Goal: Task Accomplishment & Management: Manage account settings

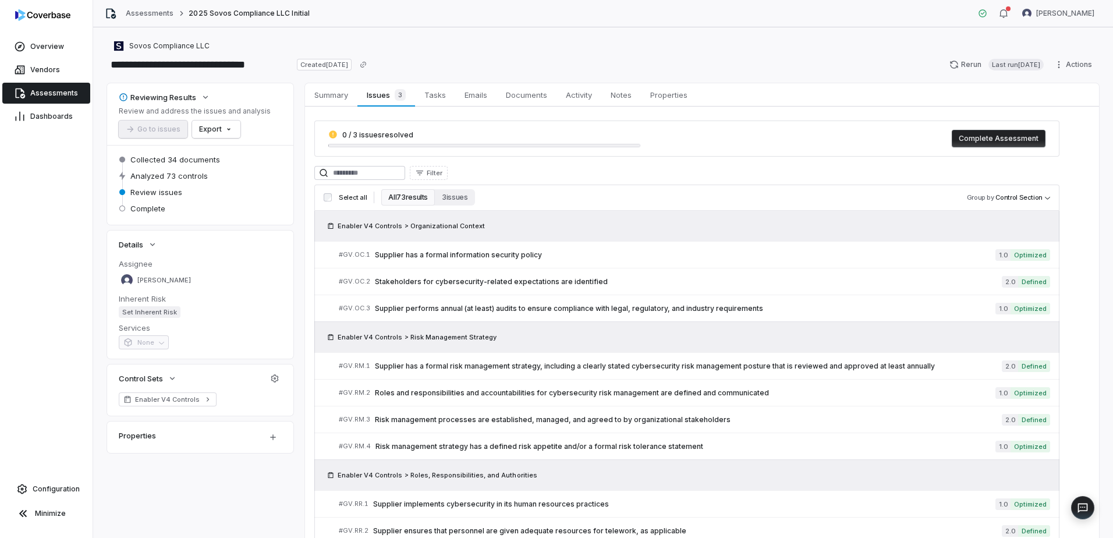
click at [50, 100] on link "Assessments" at bounding box center [46, 93] width 88 height 21
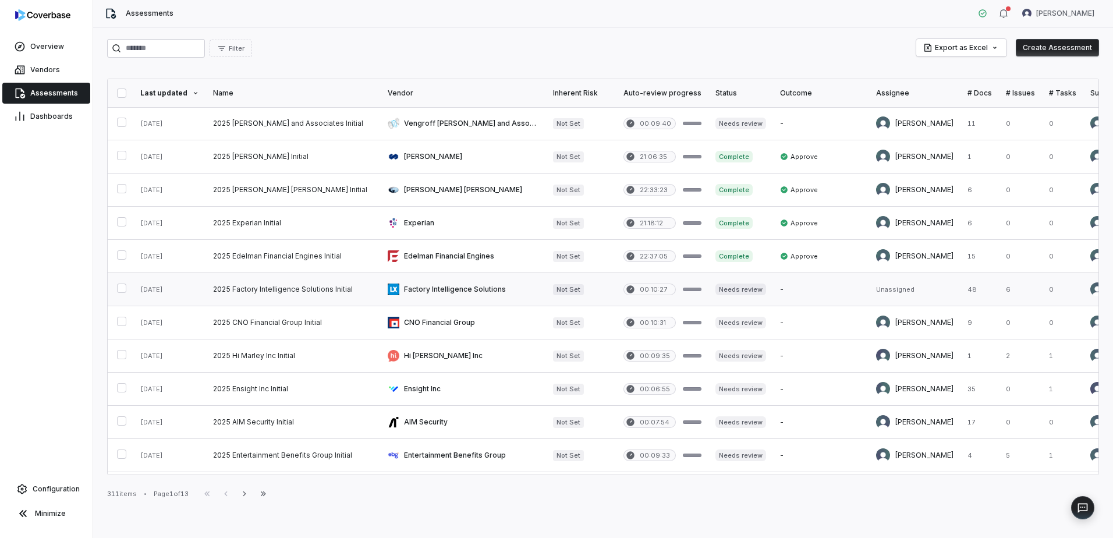
click at [314, 294] on link at bounding box center [293, 289] width 175 height 33
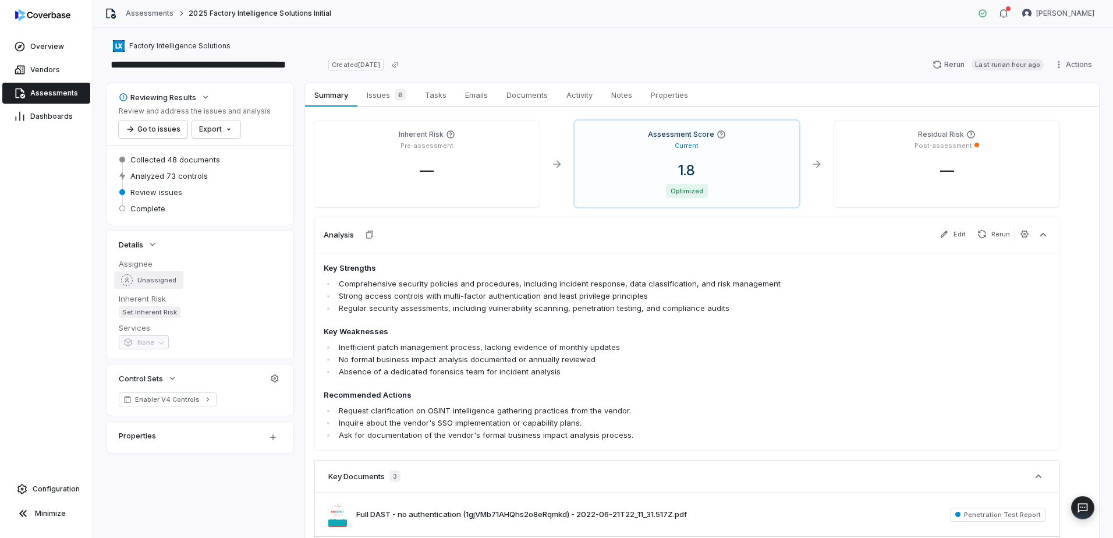
click at [168, 284] on span "Unassigned" at bounding box center [156, 280] width 39 height 9
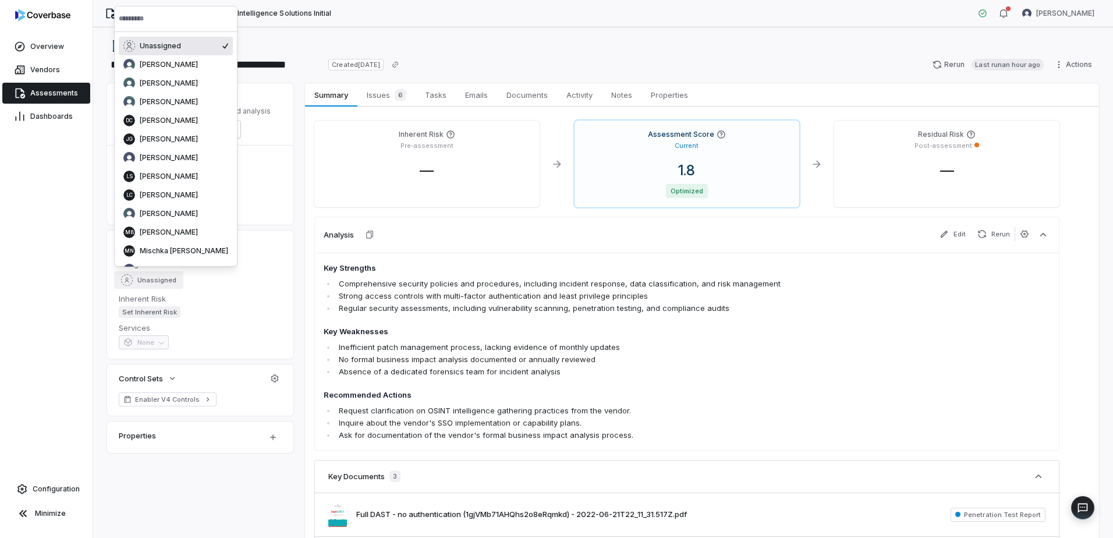
click at [169, 22] on input "text" at bounding box center [176, 19] width 114 height 26
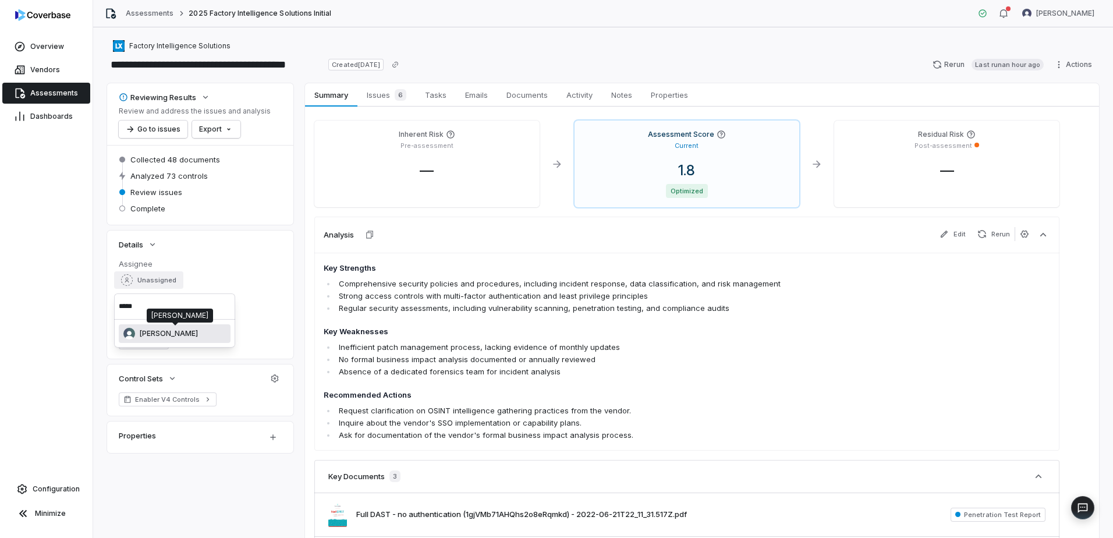
type input "*****"
click at [179, 340] on div "[PERSON_NAME]" at bounding box center [175, 333] width 112 height 19
click at [443, 97] on span "Tasks" at bounding box center [435, 94] width 31 height 15
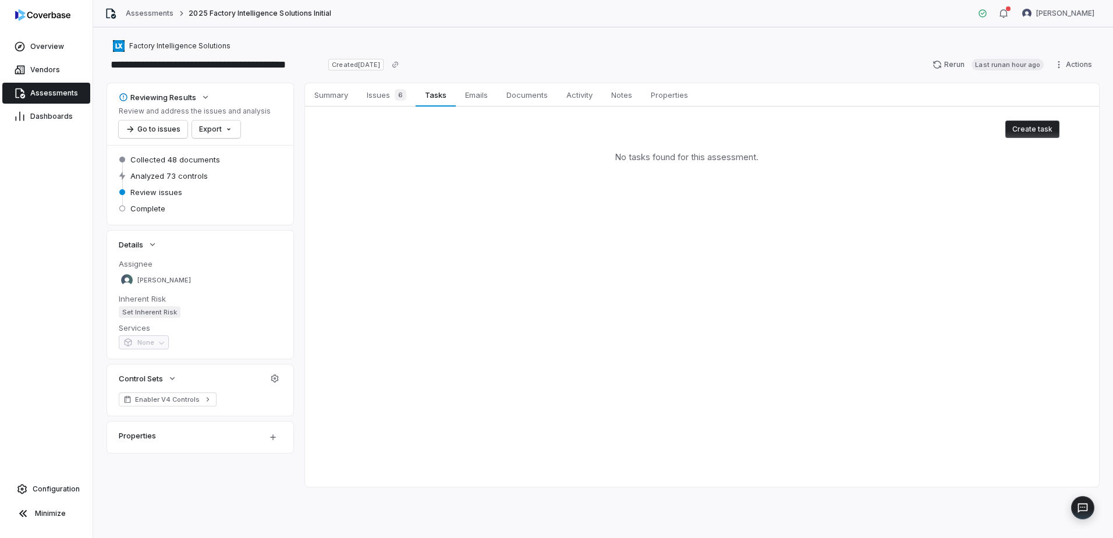
click at [1050, 130] on button "Create task" at bounding box center [1032, 128] width 54 height 17
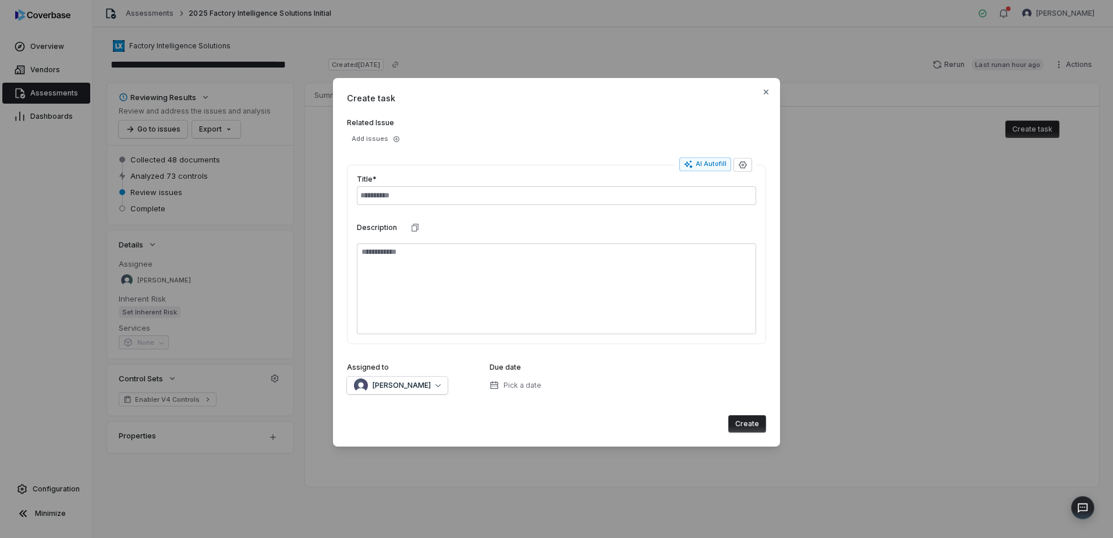
click at [631, 197] on input "text" at bounding box center [556, 195] width 399 height 19
type input "**********"
click at [415, 394] on div "**********" at bounding box center [556, 262] width 447 height 368
drag, startPoint x: 415, startPoint y: 394, endPoint x: 411, endPoint y: 382, distance: 12.7
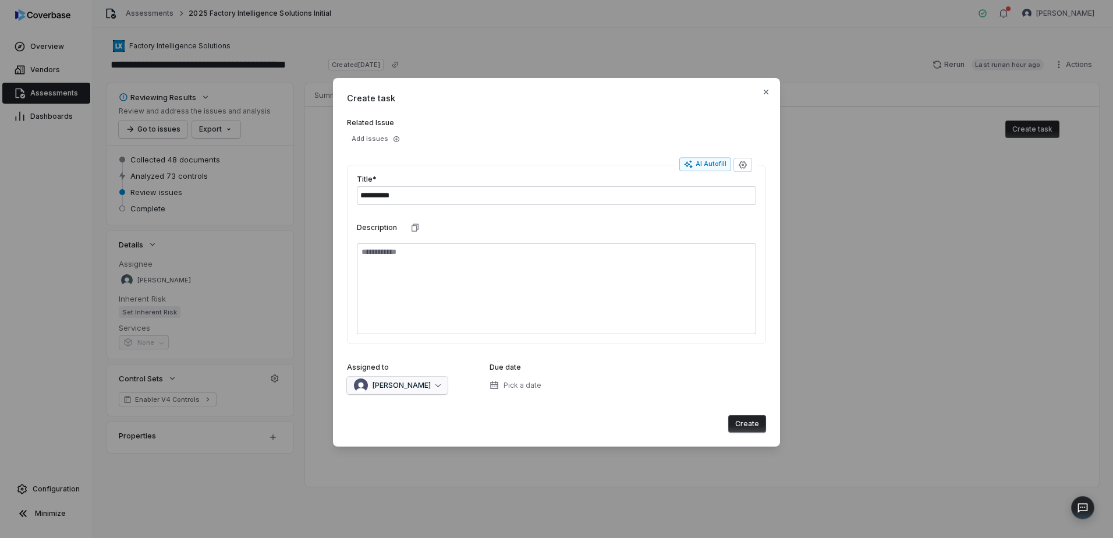
click at [411, 381] on div "[PERSON_NAME]" at bounding box center [392, 385] width 77 height 14
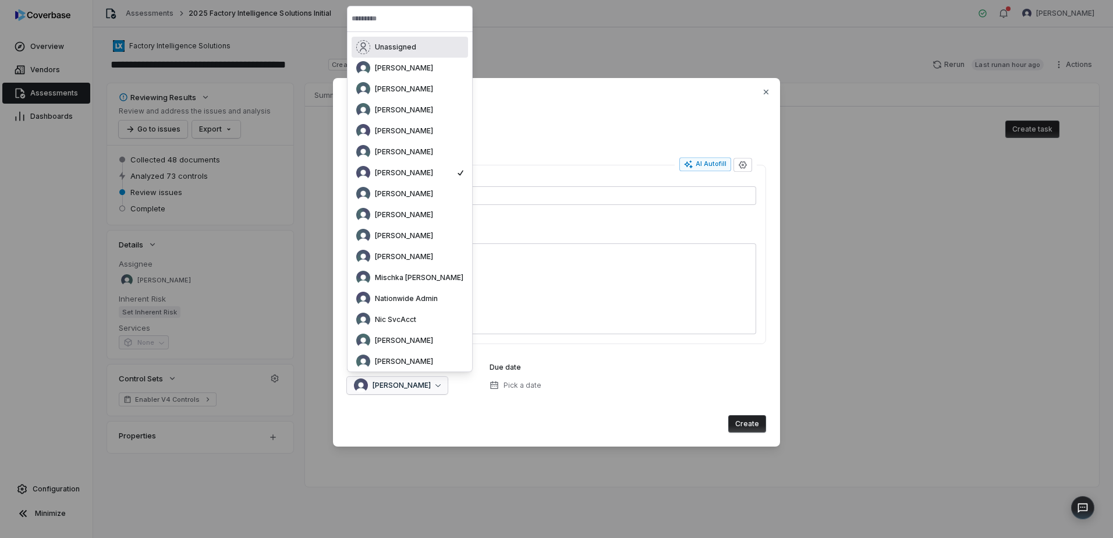
click at [397, 25] on input "text" at bounding box center [410, 19] width 116 height 26
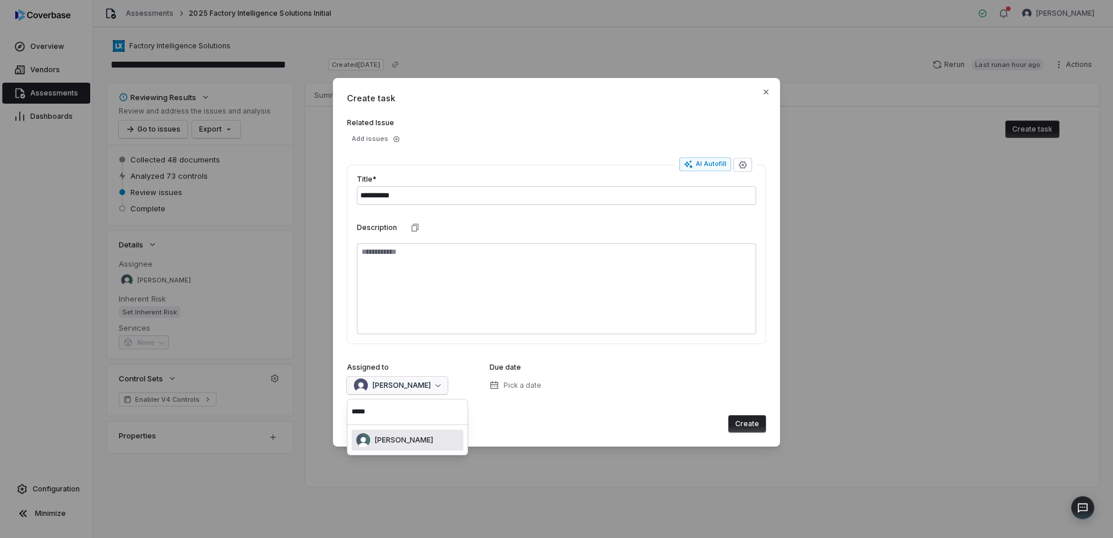
type input "*****"
click at [421, 441] on span "[PERSON_NAME]" at bounding box center [404, 439] width 58 height 9
click at [757, 421] on button "Create" at bounding box center [747, 423] width 38 height 17
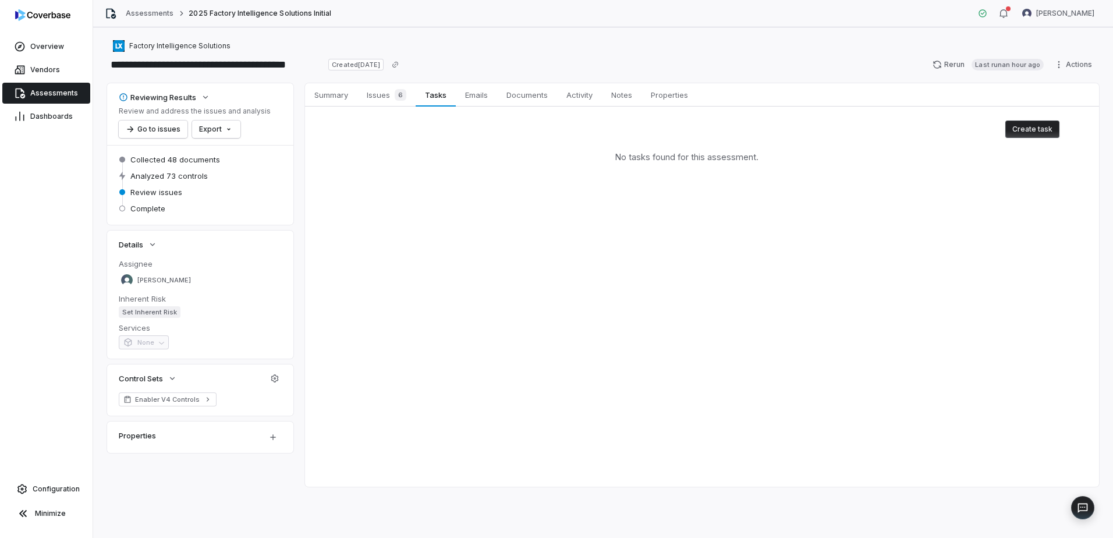
type textarea "*"
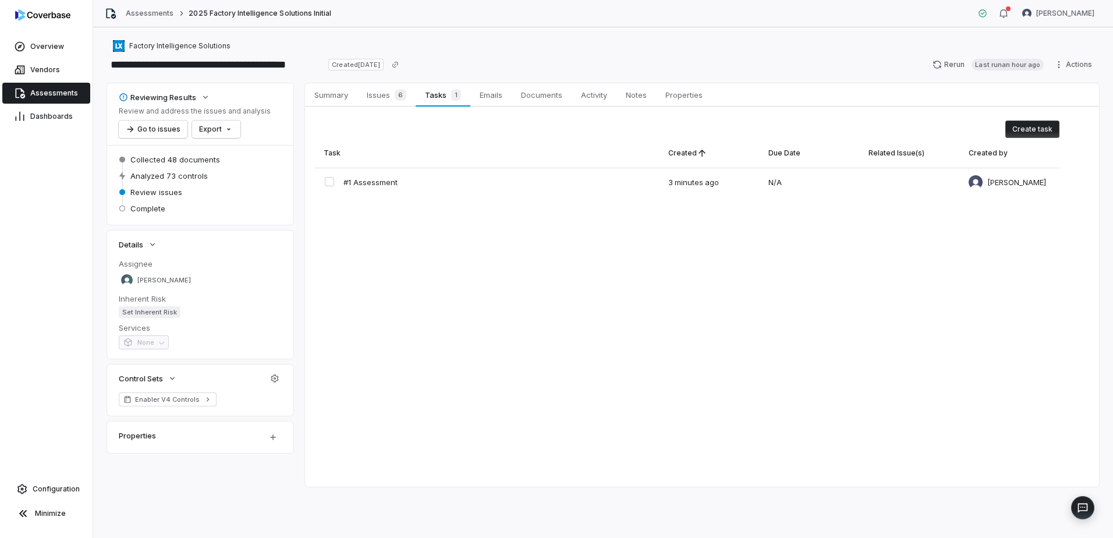
click at [45, 95] on span "Assessments" at bounding box center [54, 92] width 48 height 9
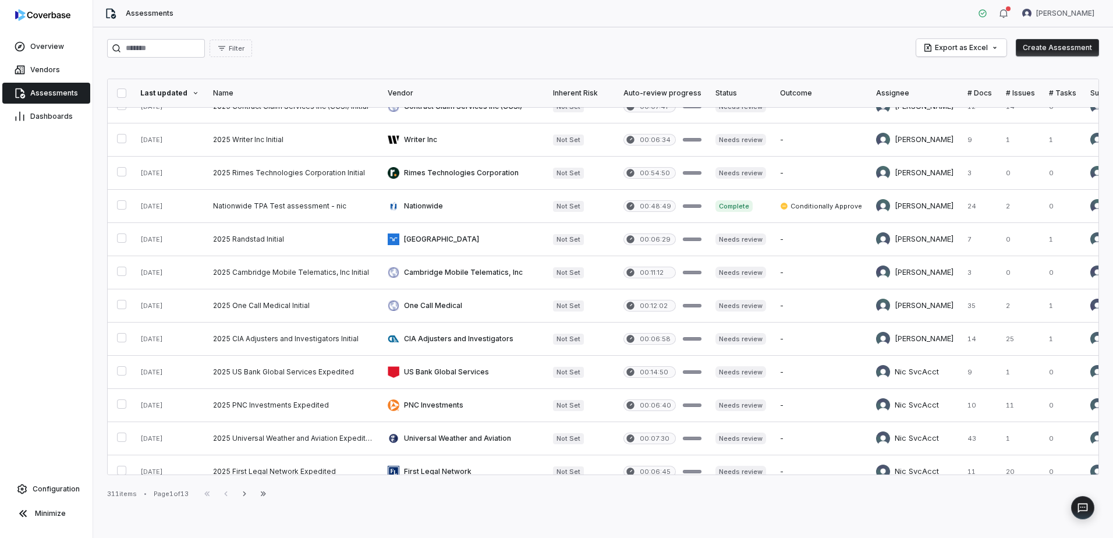
scroll to position [467, 0]
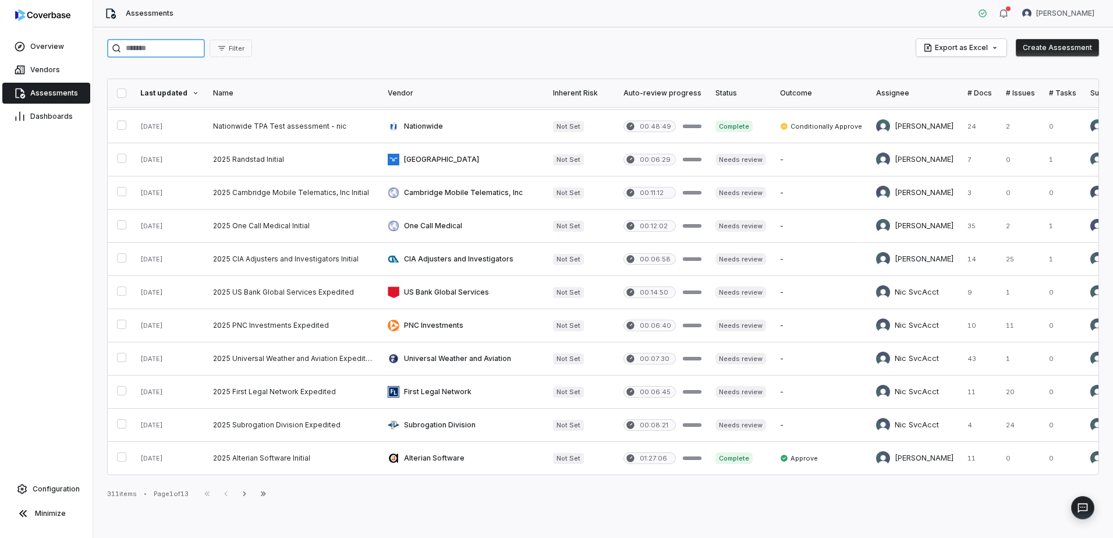
click at [159, 40] on input "search" at bounding box center [156, 48] width 98 height 19
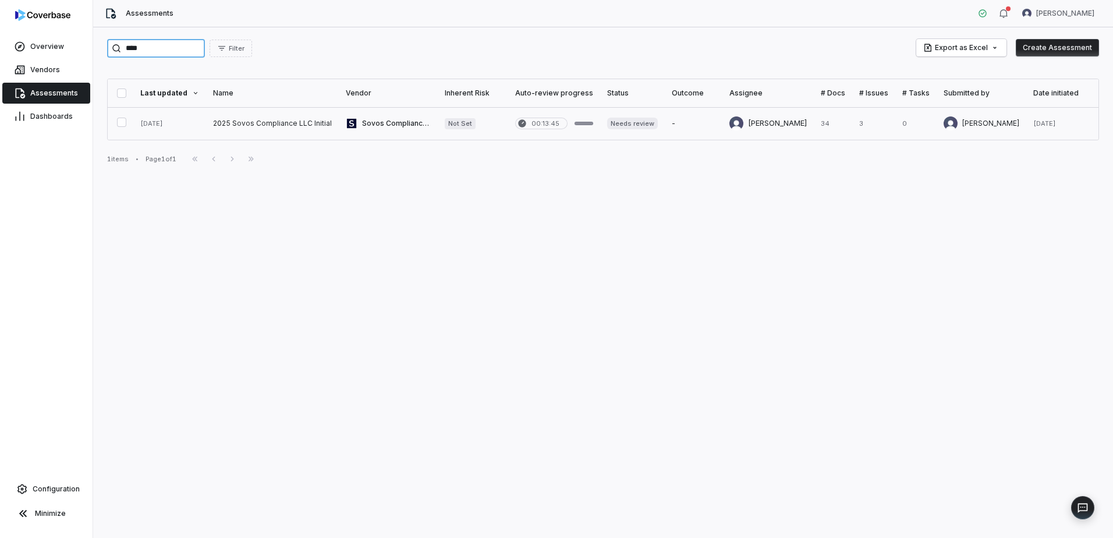
type input "****"
click at [306, 127] on link at bounding box center [272, 123] width 133 height 33
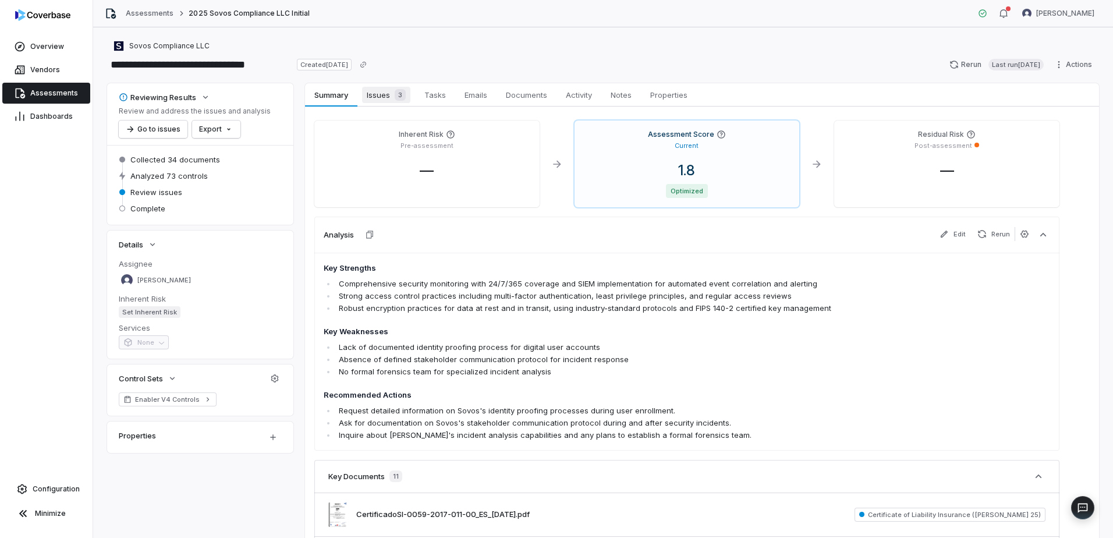
click at [382, 95] on span "Issues 3" at bounding box center [386, 95] width 48 height 16
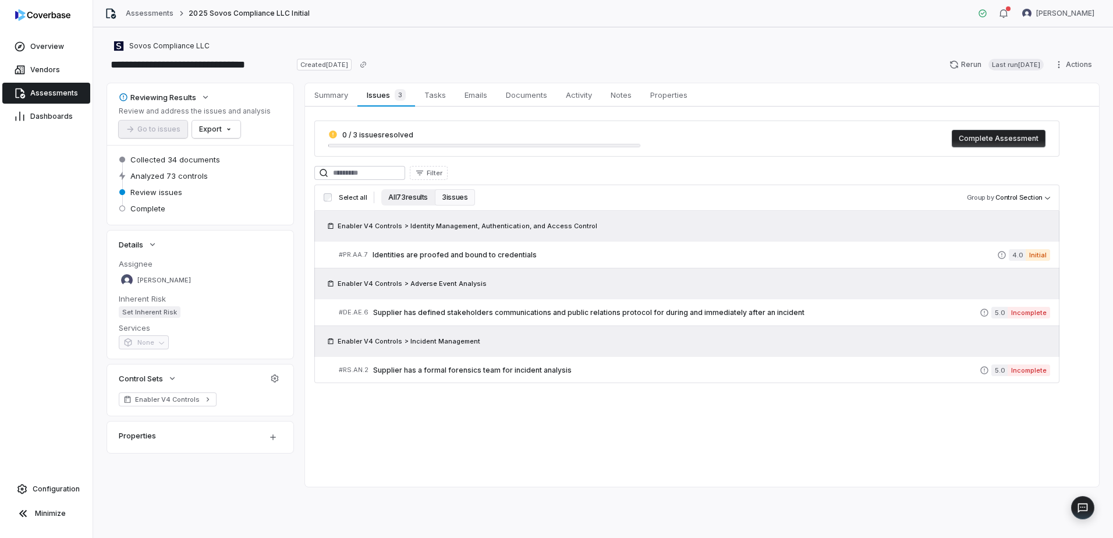
click at [409, 200] on button "All 73 results" at bounding box center [408, 197] width 54 height 16
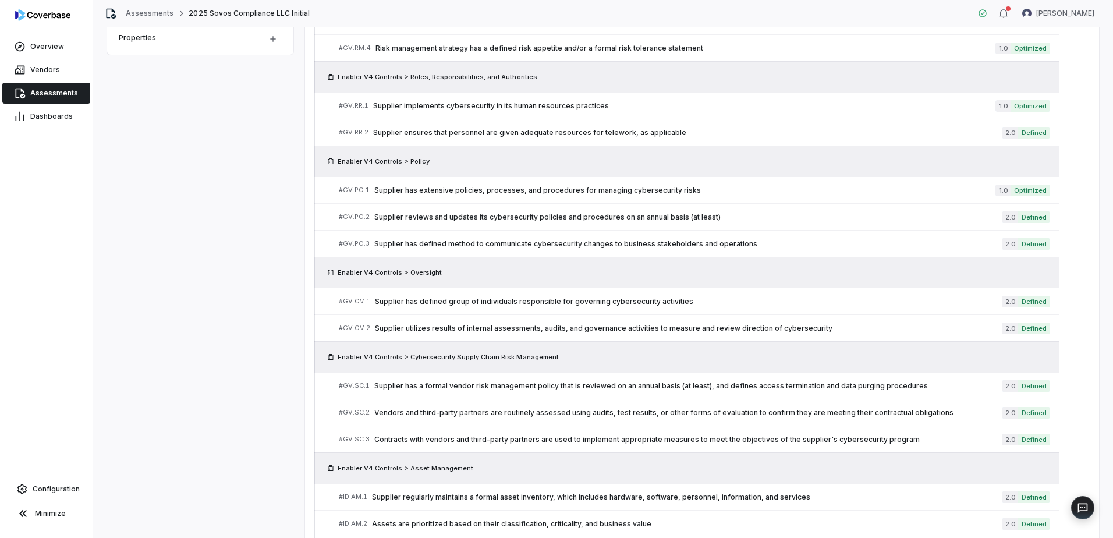
scroll to position [340, 0]
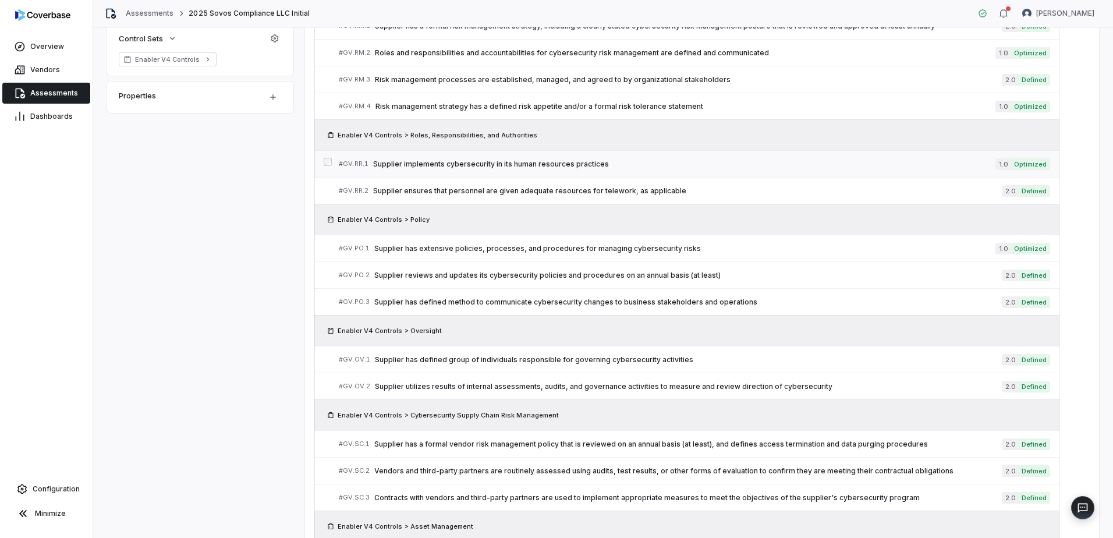
click at [467, 167] on span "Supplier implements cybersecurity in its human resources practices" at bounding box center [684, 163] width 622 height 9
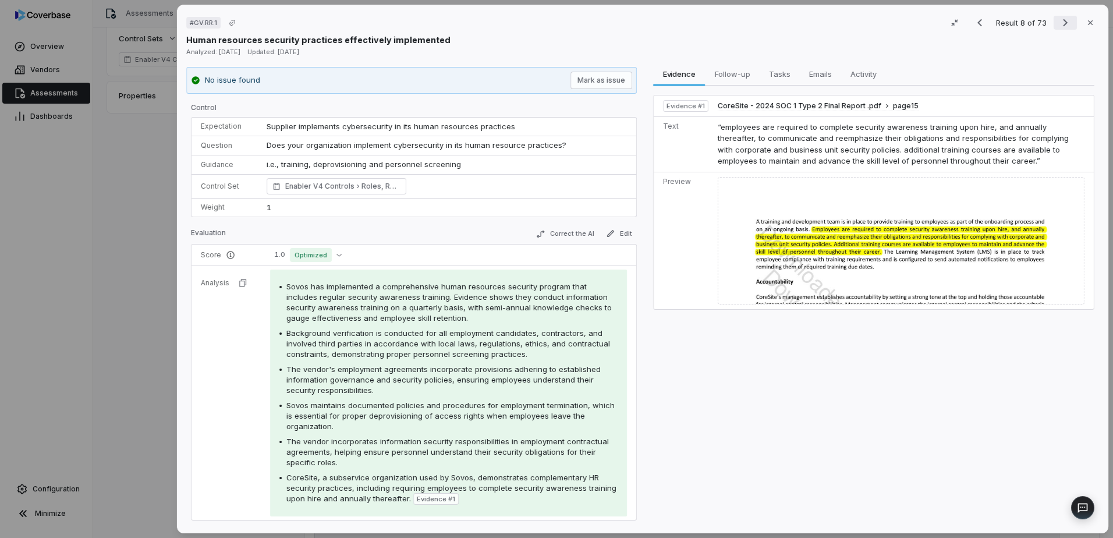
click at [1060, 21] on icon "Next result" at bounding box center [1065, 23] width 14 height 14
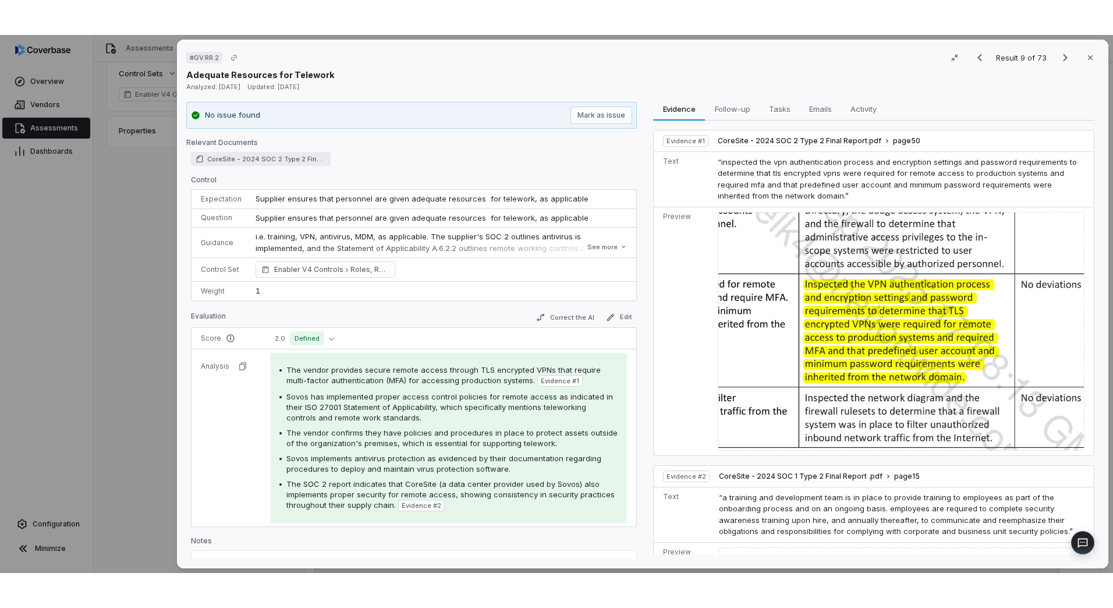
scroll to position [340, 0]
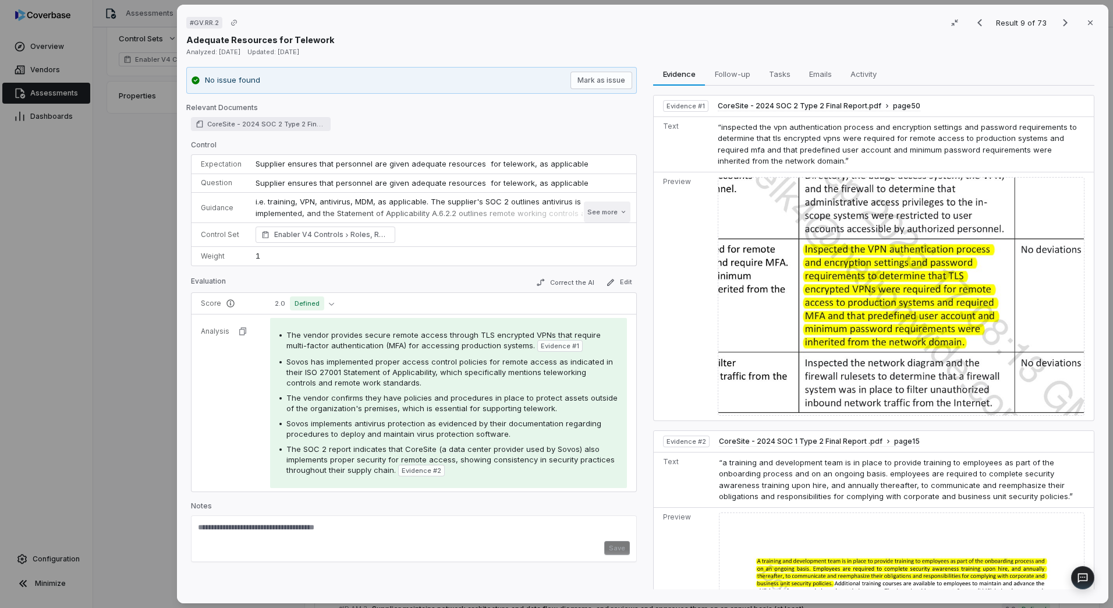
click at [601, 205] on button "See more" at bounding box center [607, 211] width 47 height 21
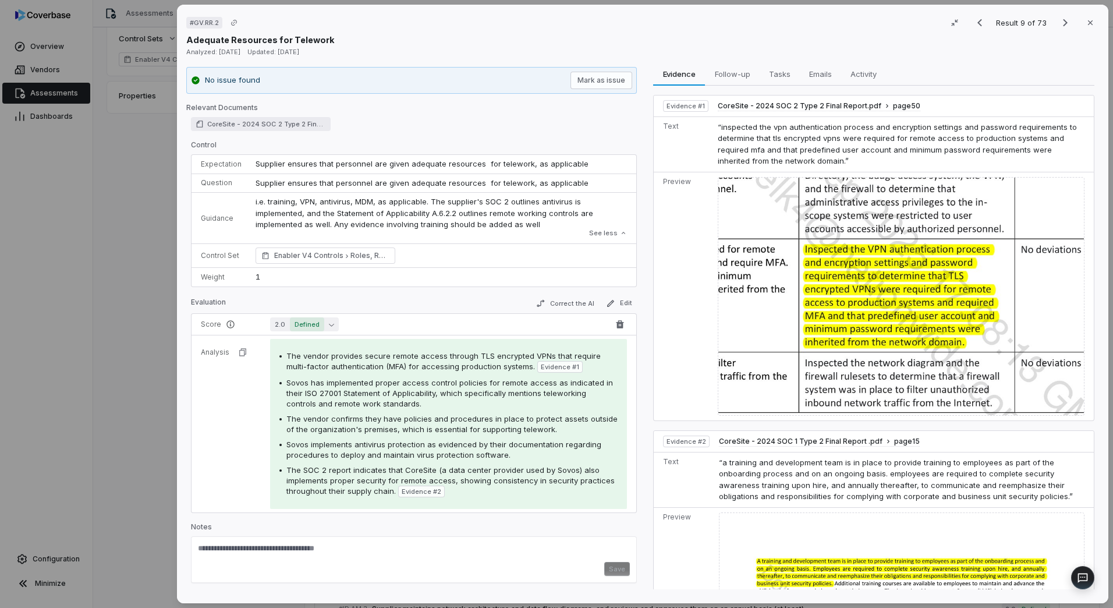
click at [332, 320] on button "2.0 Defined" at bounding box center [304, 324] width 69 height 14
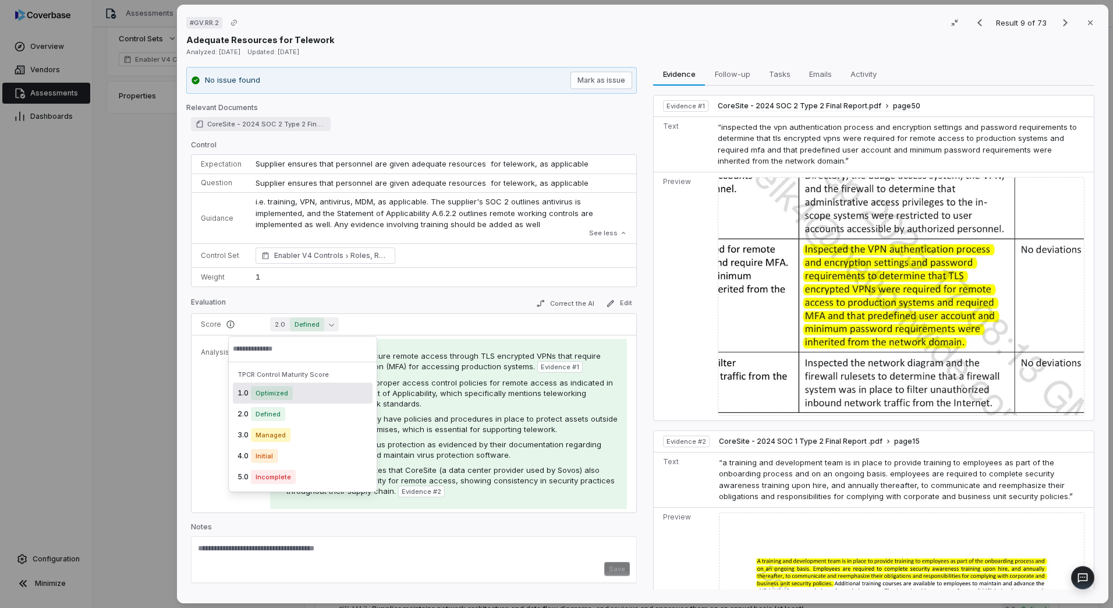
click at [268, 388] on span "Optimized" at bounding box center [272, 393] width 42 height 14
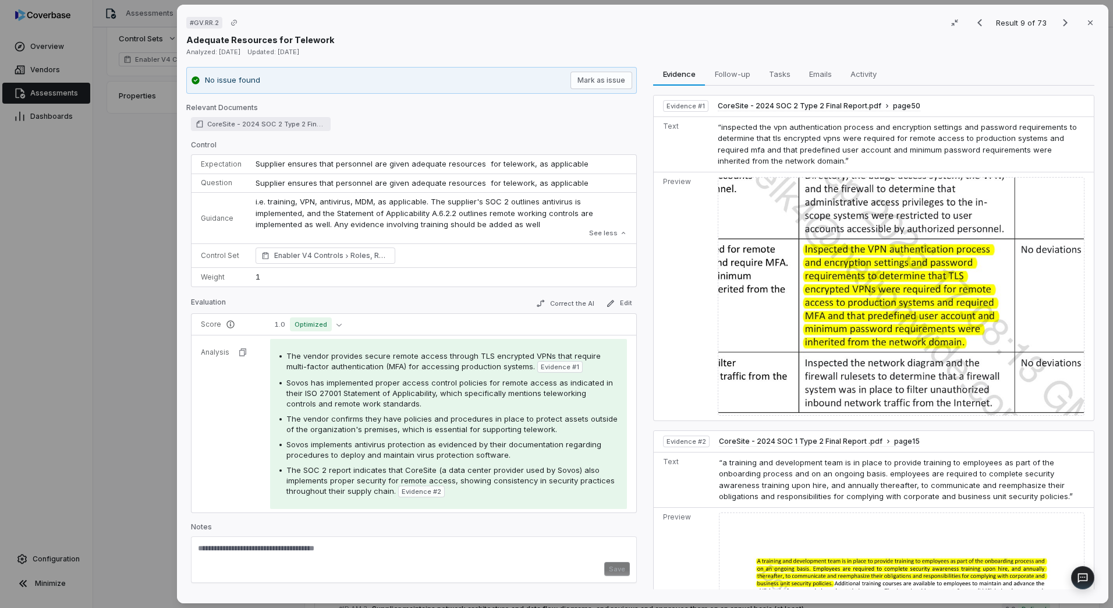
click at [299, 537] on textarea at bounding box center [414, 552] width 432 height 19
paste textarea "**********"
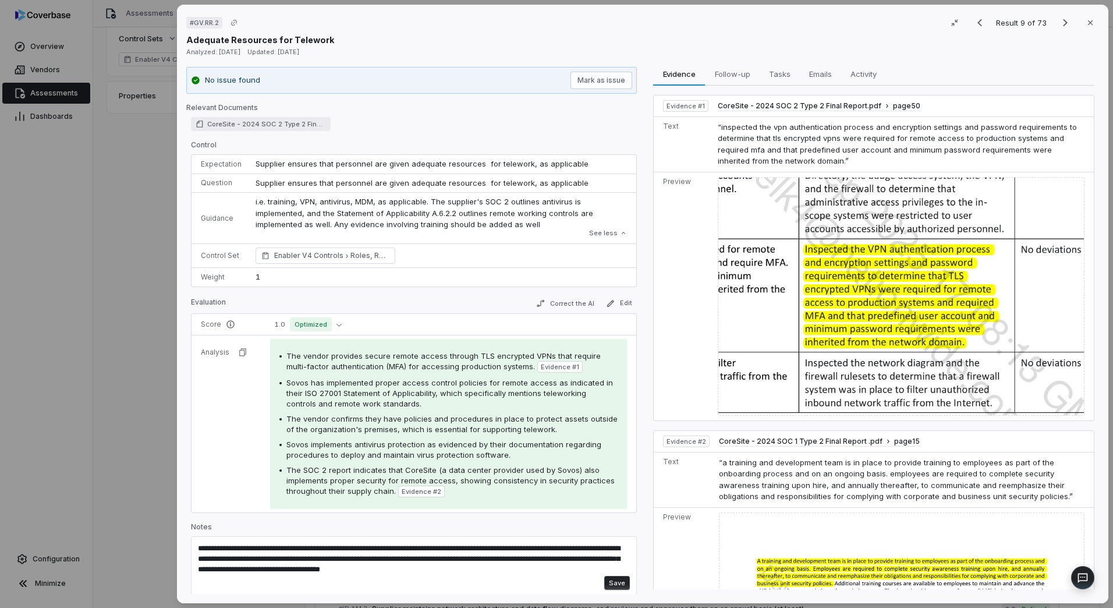
type textarea "**********"
click at [608, 537] on button "Save" at bounding box center [617, 583] width 26 height 14
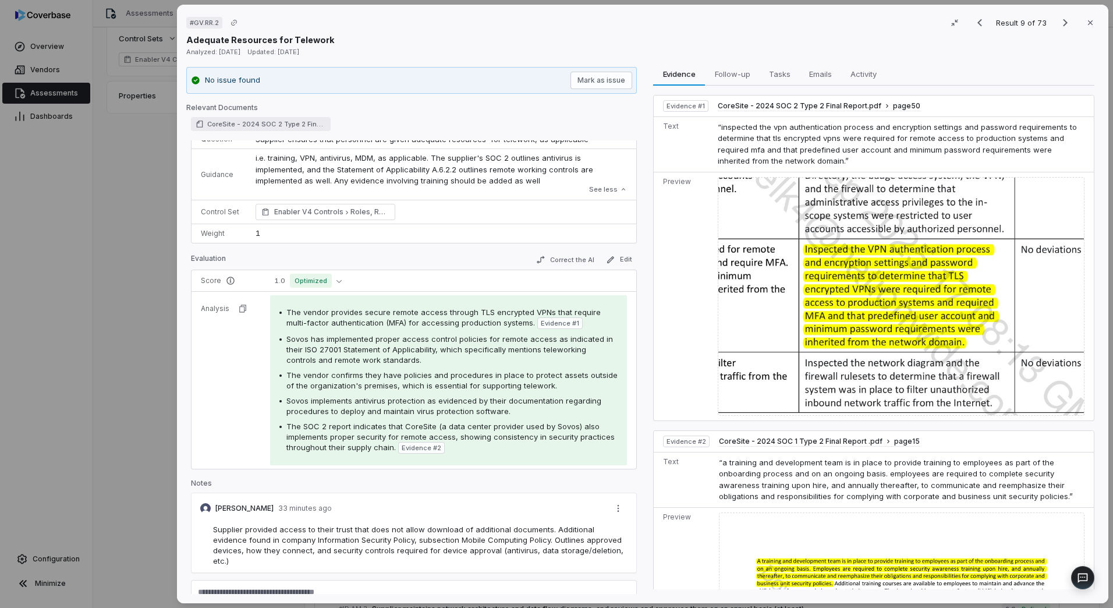
scroll to position [0, 0]
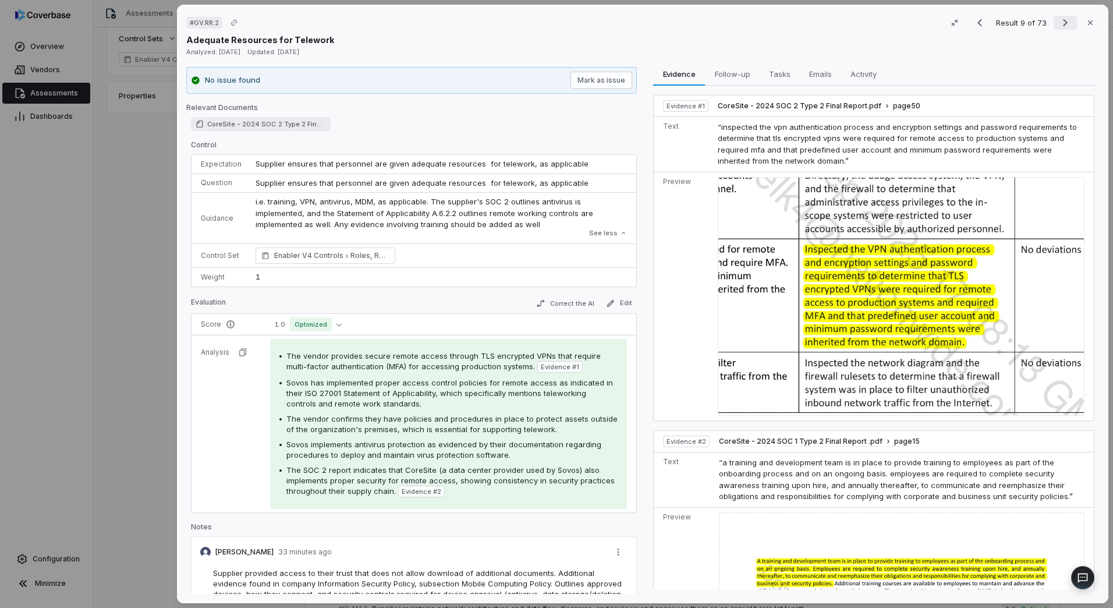
click at [1058, 20] on icon "Next result" at bounding box center [1065, 23] width 14 height 14
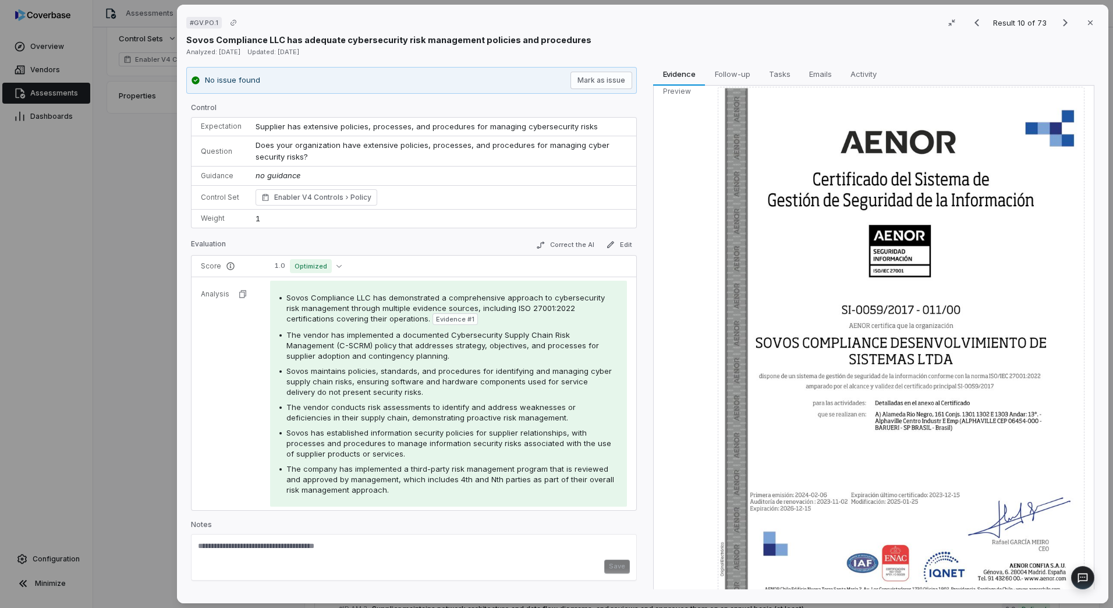
scroll to position [74, 0]
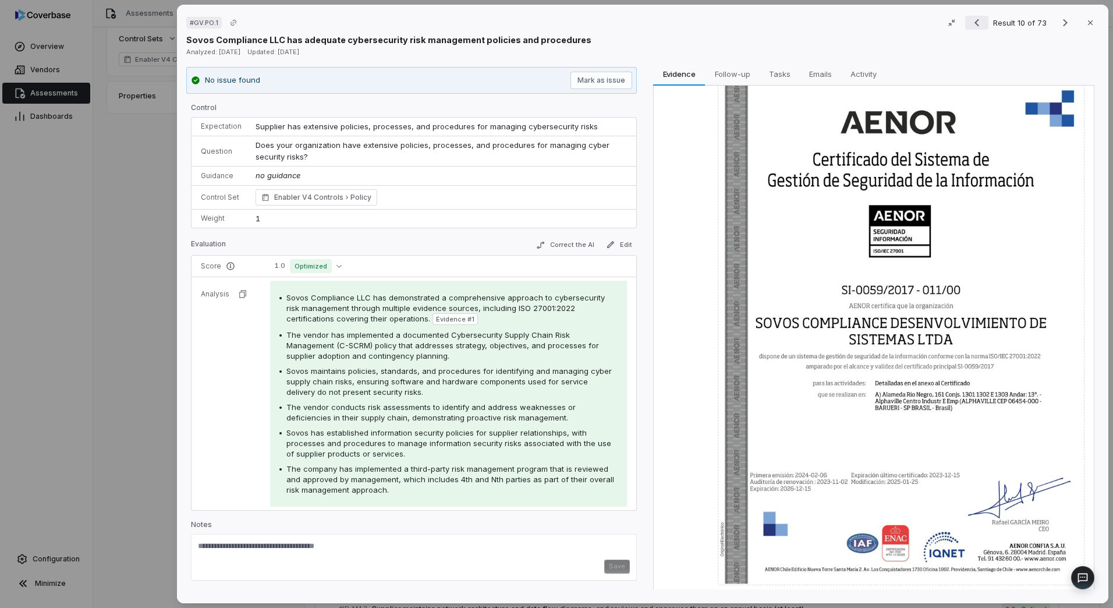
click at [971, 19] on icon "Previous result" at bounding box center [977, 23] width 14 height 14
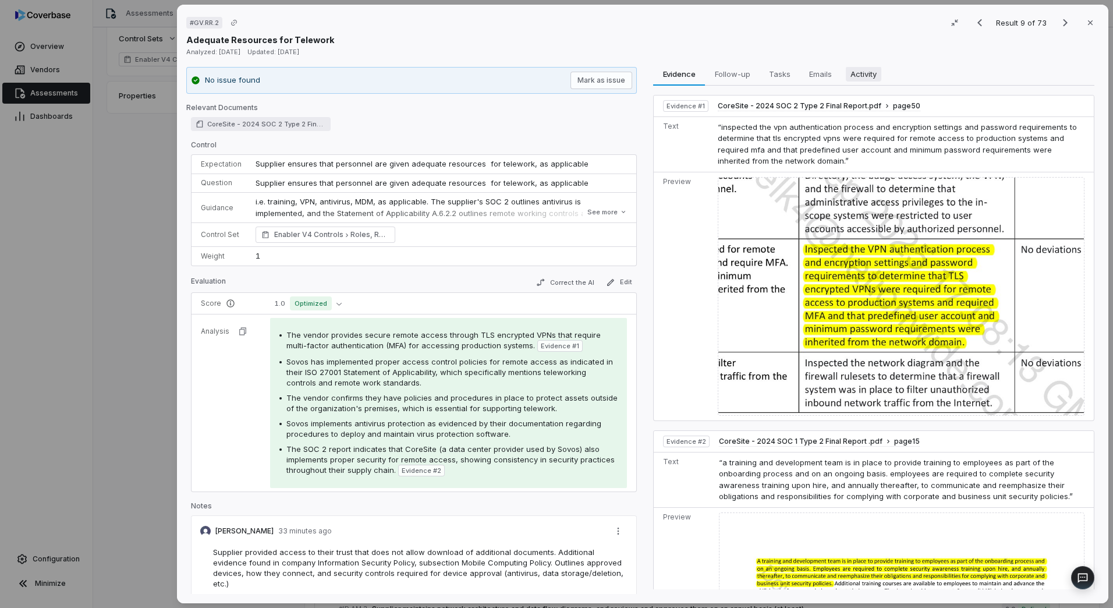
click at [872, 68] on span "Activity" at bounding box center [863, 73] width 35 height 15
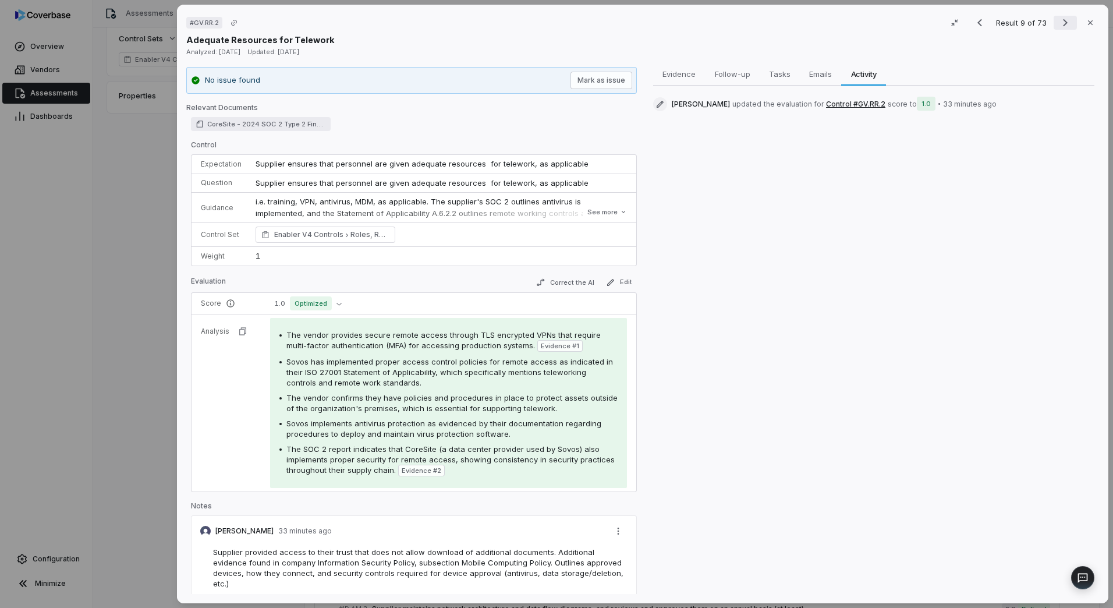
click at [1058, 20] on icon "Next result" at bounding box center [1065, 23] width 14 height 14
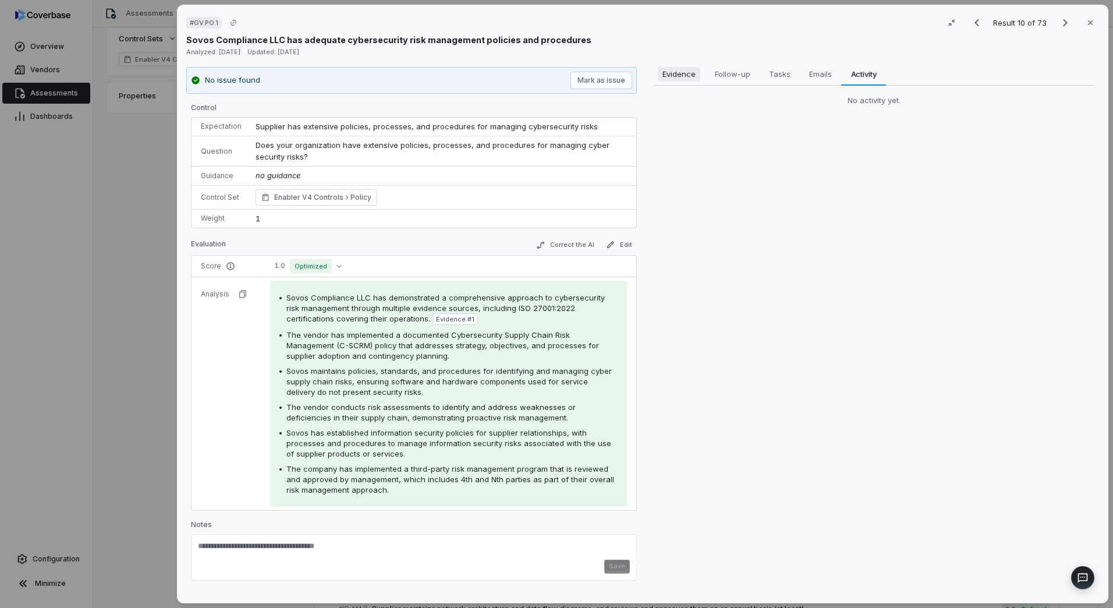
click at [678, 81] on span "Evidence" at bounding box center [679, 73] width 42 height 15
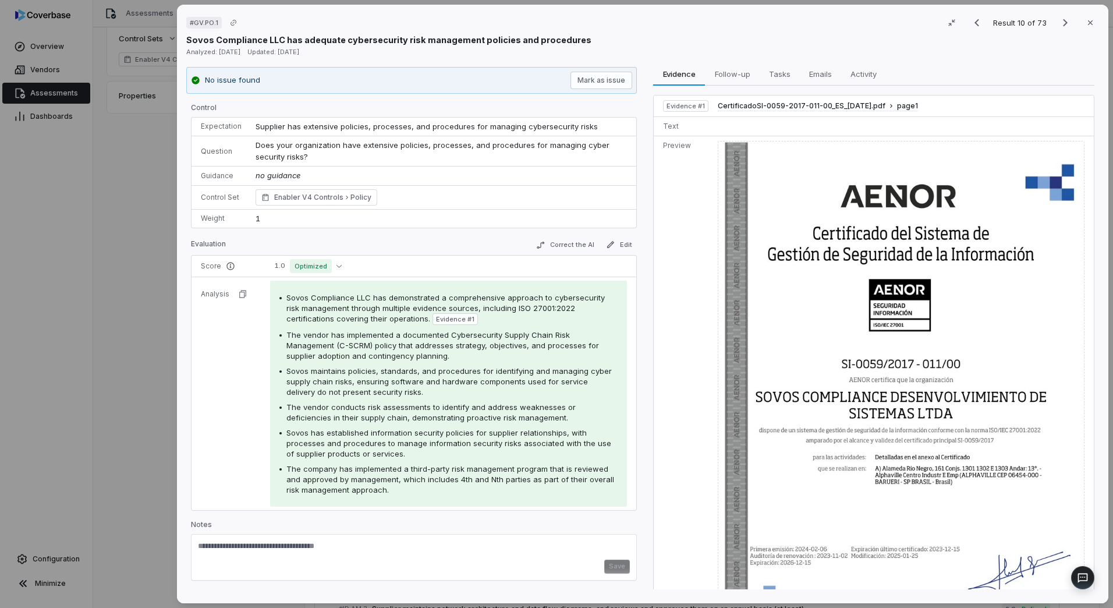
click at [381, 537] on textarea at bounding box center [414, 550] width 432 height 19
paste textarea "**********"
type textarea "**********"
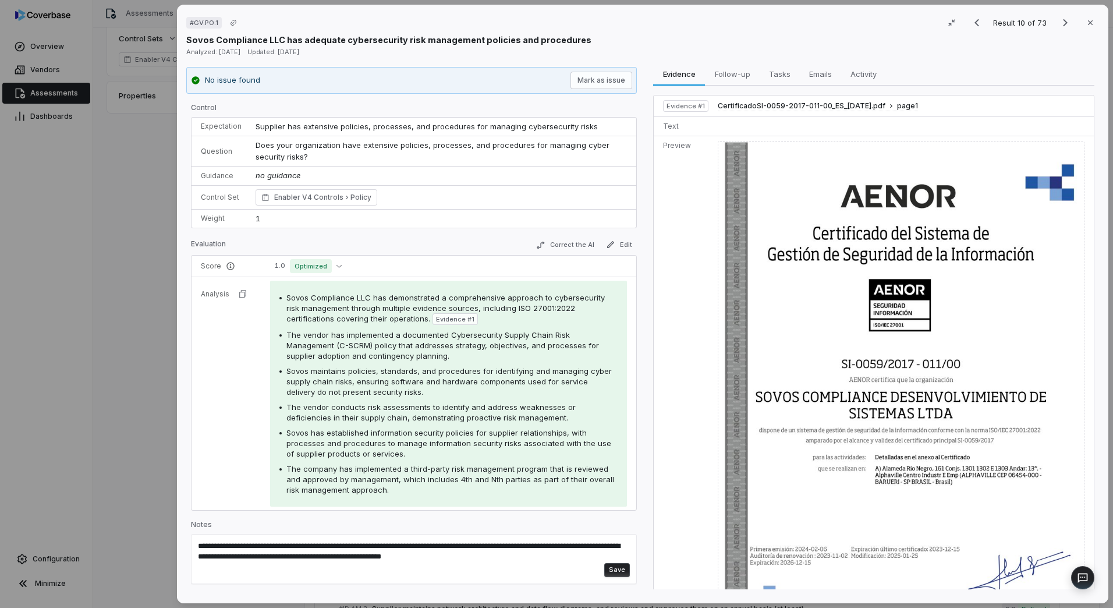
click at [620, 537] on button "Save" at bounding box center [617, 570] width 26 height 14
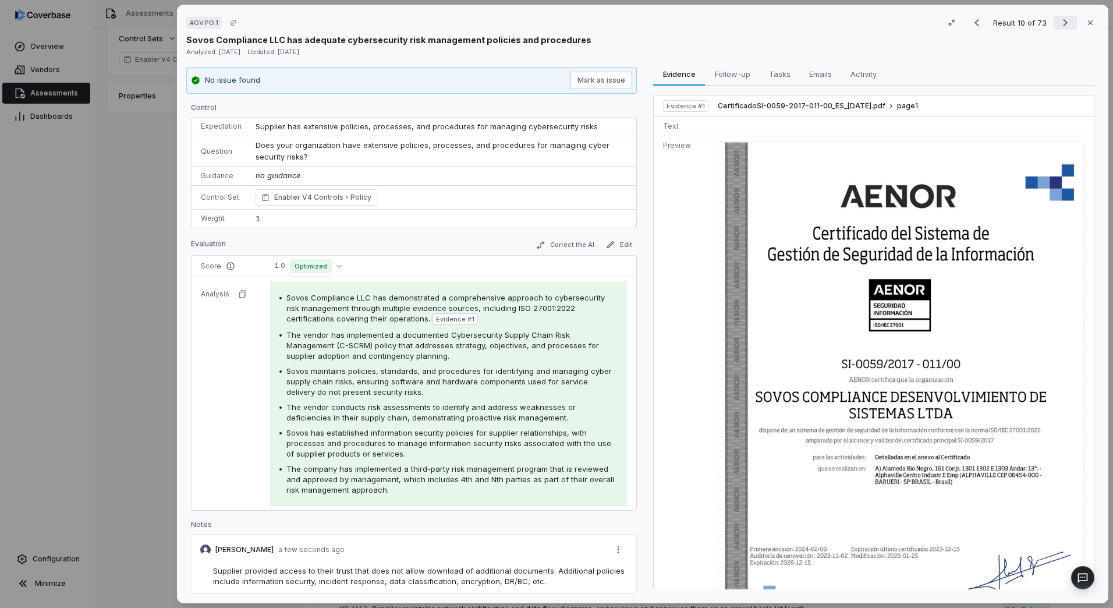
click at [1058, 27] on icon "Next result" at bounding box center [1065, 23] width 14 height 14
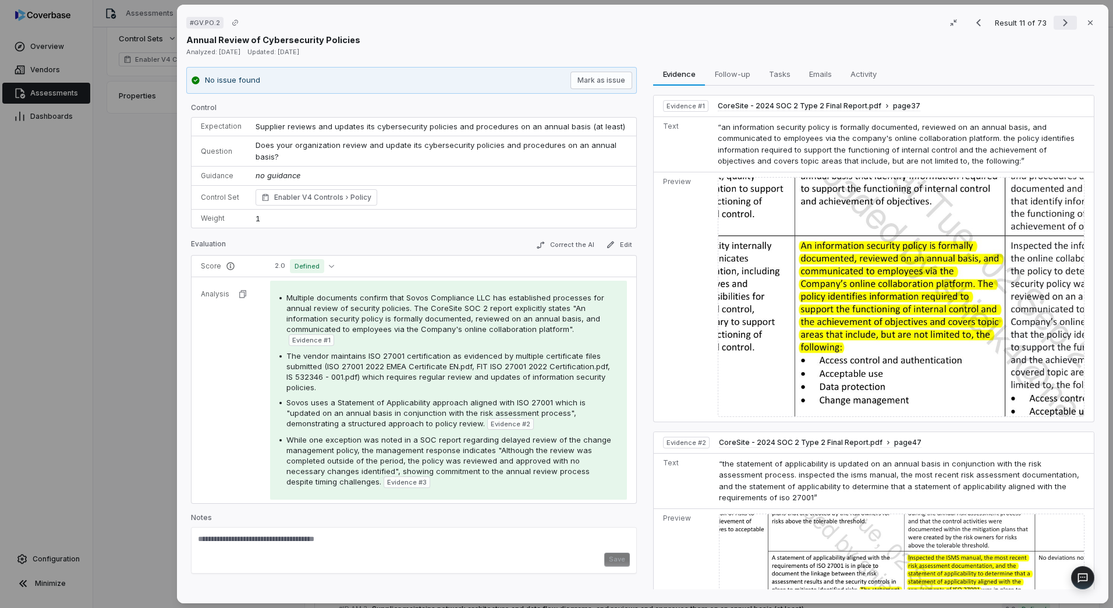
click at [1058, 24] on icon "Next result" at bounding box center [1065, 23] width 14 height 14
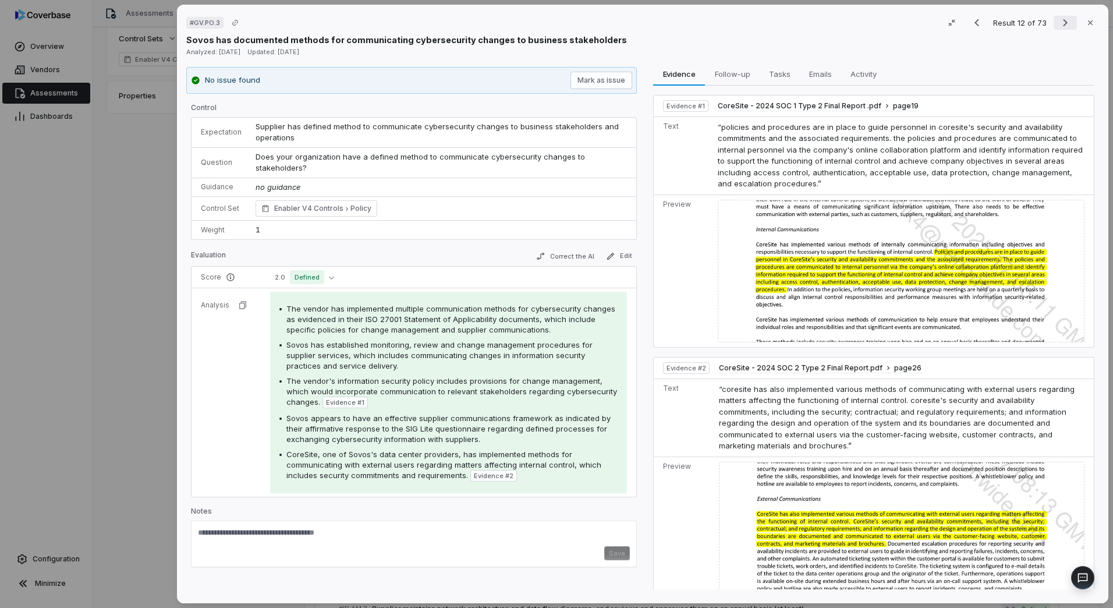
click at [1068, 20] on button "Next result" at bounding box center [1064, 23] width 23 height 14
